Goal: Find specific page/section: Find specific page/section

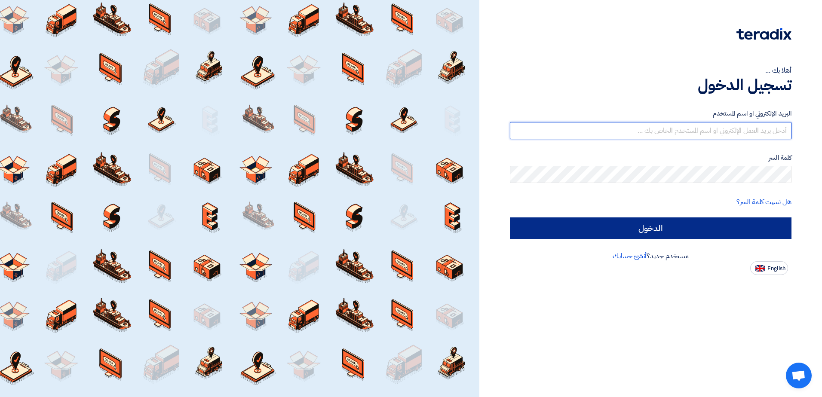
type input "[EMAIL_ADDRESS][DOMAIN_NAME]"
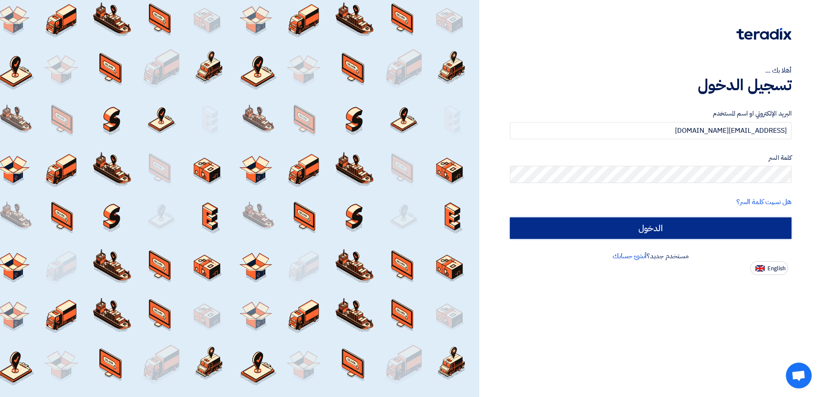
click at [638, 227] on input "الدخول" at bounding box center [651, 227] width 282 height 21
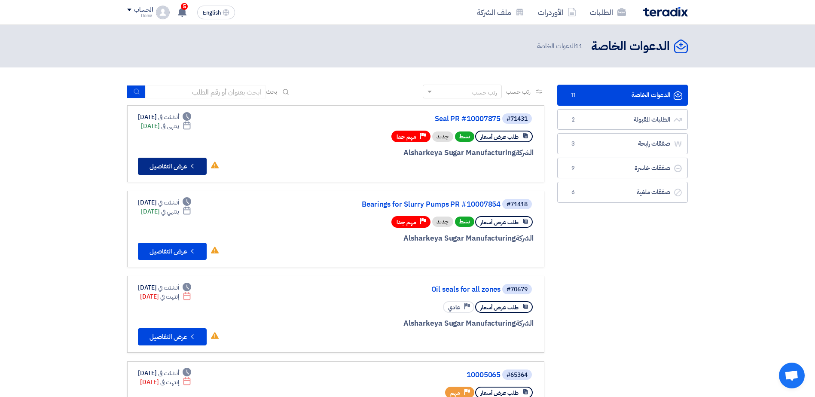
click at [165, 165] on button "Check details عرض التفاصيل" at bounding box center [172, 166] width 69 height 17
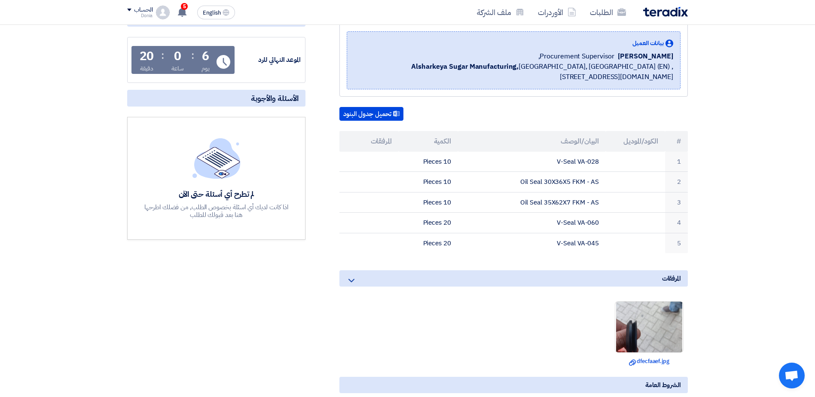
scroll to position [129, 0]
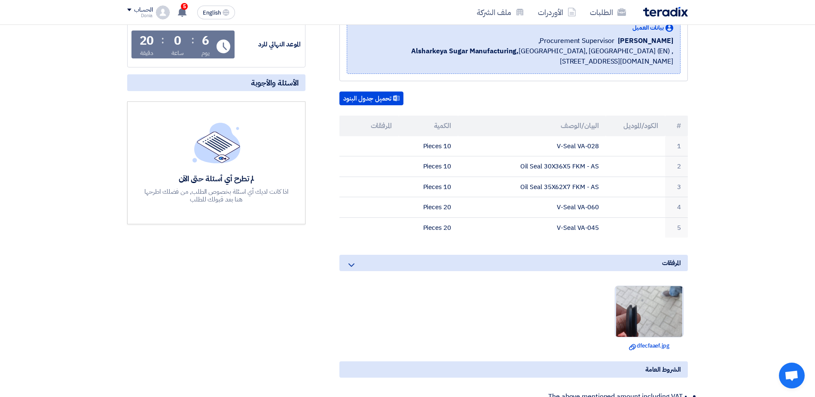
click at [652, 297] on img at bounding box center [649, 311] width 68 height 119
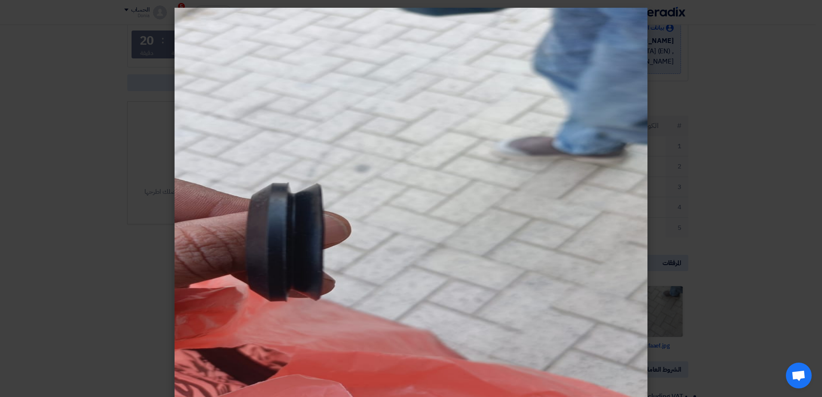
click at [724, 226] on modal-container at bounding box center [411, 198] width 822 height 397
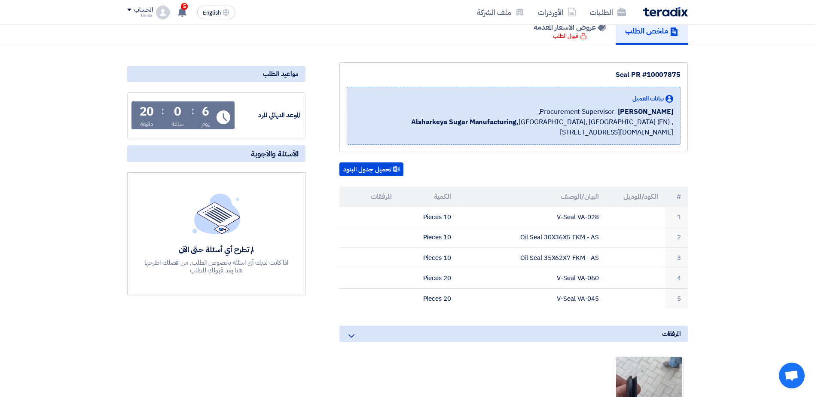
scroll to position [43, 0]
